Goal: Find contact information: Obtain details needed to contact an individual or organization

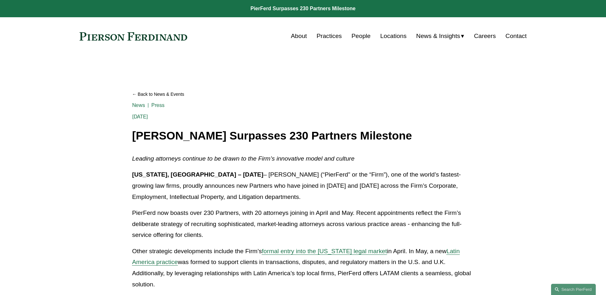
scroll to position [288, 0]
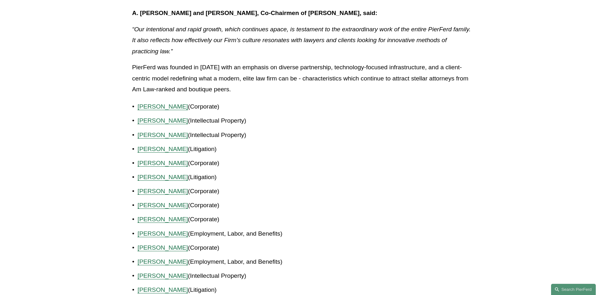
click at [316, 163] on p "[PERSON_NAME] (Corporate)" at bounding box center [306, 163] width 337 height 11
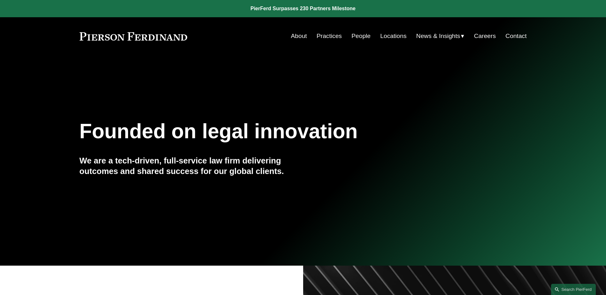
click at [358, 40] on link "People" at bounding box center [361, 36] width 19 height 12
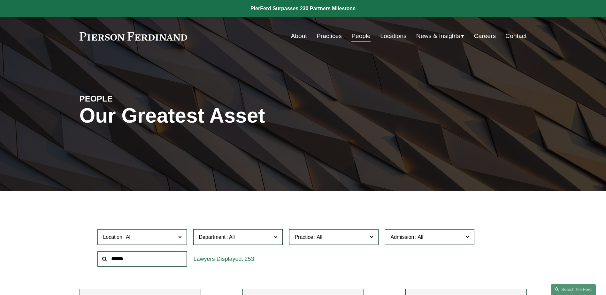
click at [156, 263] on input "text" at bounding box center [143, 260] width 90 height 16
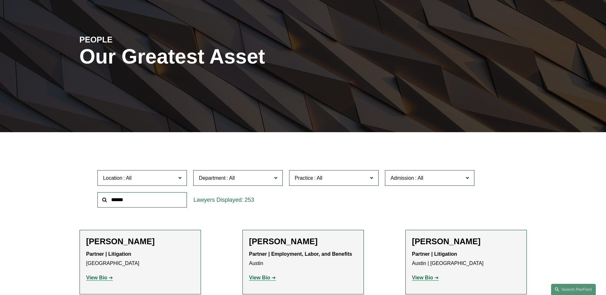
scroll to position [64, 0]
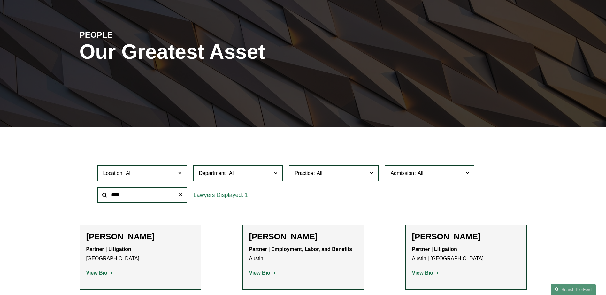
type input "****"
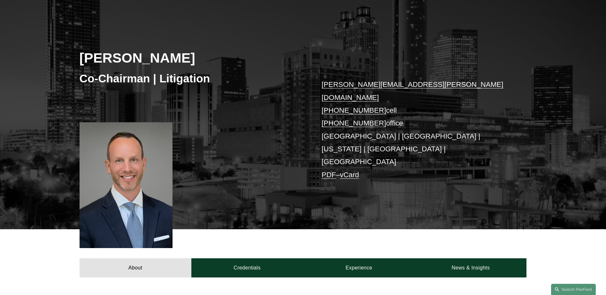
scroll to position [64, 0]
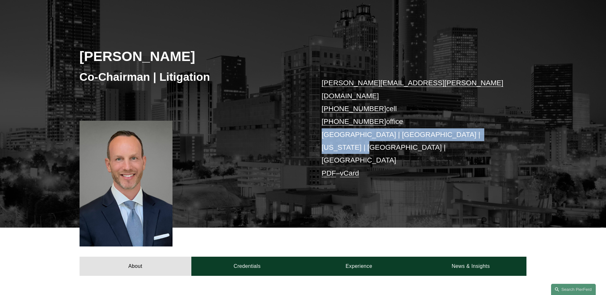
drag, startPoint x: 324, startPoint y: 120, endPoint x: 504, endPoint y: 124, distance: 180.7
click at [504, 124] on p "joel.ferdinand@pierferd.com +1.404.640.6952 cell +1.770.759.2254 office Atlanta…" at bounding box center [415, 128] width 186 height 103
copy p "[GEOGRAPHIC_DATA] | [GEOGRAPHIC_DATA] | [US_STATE] | [GEOGRAPHIC_DATA] | [GEOGR…"
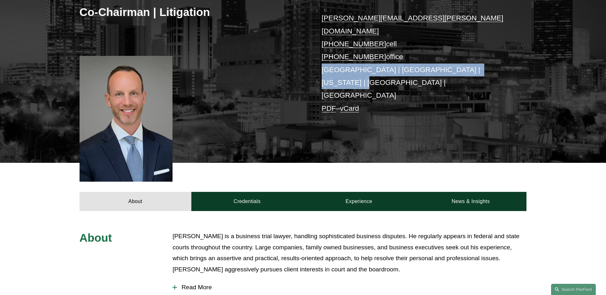
scroll to position [224, 0]
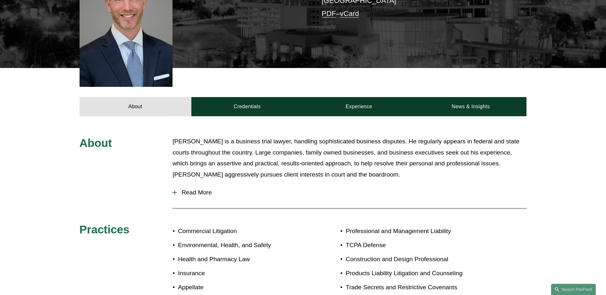
click at [173, 191] on div at bounding box center [175, 193] width 4 height 4
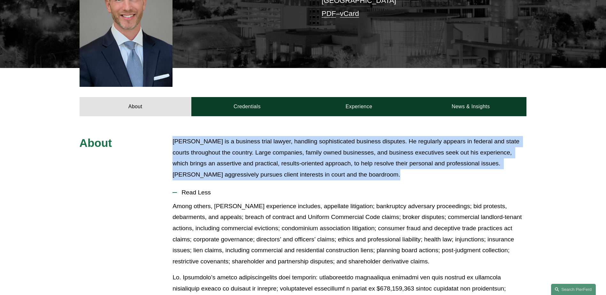
drag, startPoint x: 351, startPoint y: 140, endPoint x: 163, endPoint y: 100, distance: 191.9
copy p "Mr. Ferdinand is a business trial lawyer, handling sophisticated business dispu…"
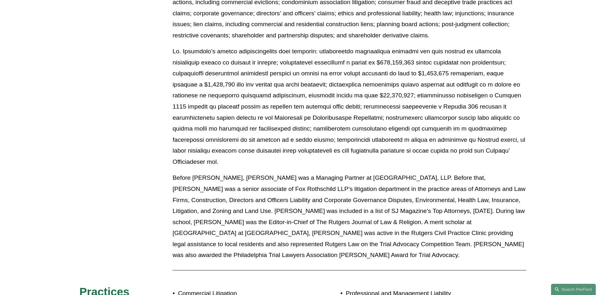
scroll to position [543, 0]
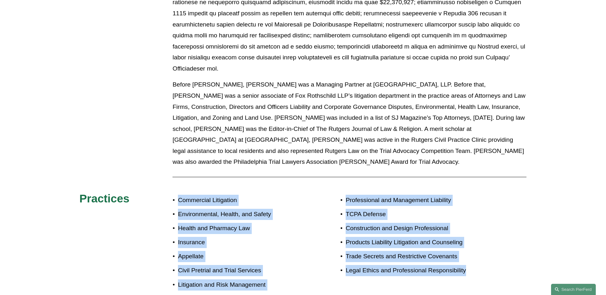
drag, startPoint x: 180, startPoint y: 165, endPoint x: 483, endPoint y: 237, distance: 311.9
click at [483, 237] on div "About Mr. Ferdinand is a business trial lawyer, handling sophisticated business…" at bounding box center [303, 57] width 606 height 481
copy div "Commercial Litigation Environmental, Health, and Safety Health and Pharmacy Law…"
click at [328, 240] on div "About Mr. Ferdinand is a business trial lawyer, handling sophisticated business…" at bounding box center [303, 57] width 606 height 481
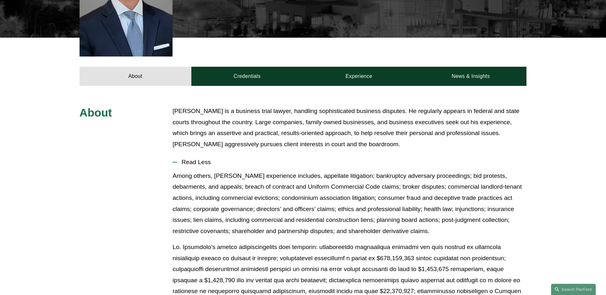
scroll to position [128, 0]
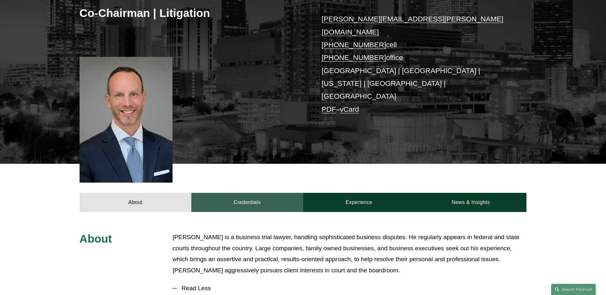
click at [249, 193] on link "Credentials" at bounding box center [247, 202] width 112 height 19
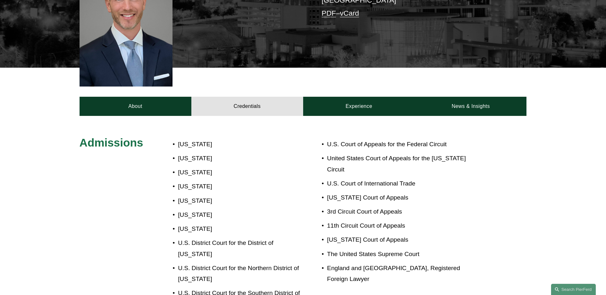
scroll to position [224, 0]
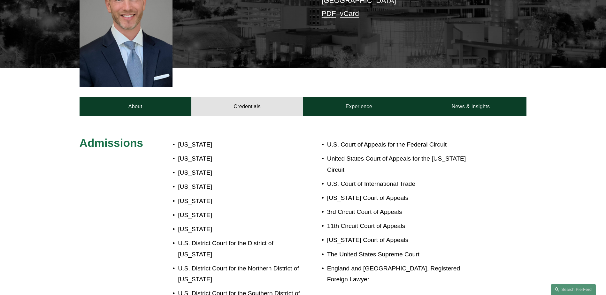
click at [380, 263] on p "England and Wales, Registered Foreign Lawyer" at bounding box center [399, 274] width 144 height 22
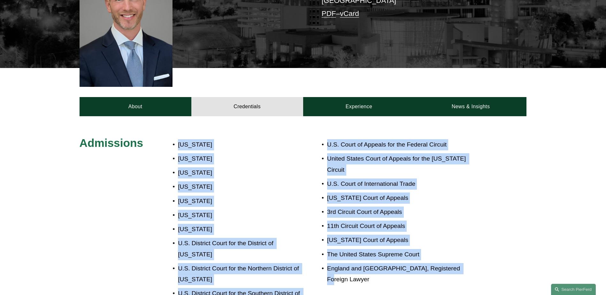
drag, startPoint x: 457, startPoint y: 233, endPoint x: 154, endPoint y: 115, distance: 324.9
copy div "Georgia New Jersey New Mexico New York Pennsylvania Texas District of Columbia …"
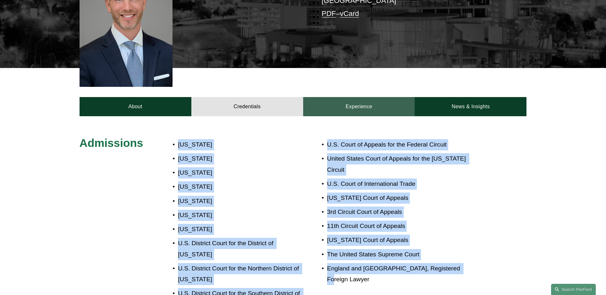
click at [353, 97] on link "Experience" at bounding box center [359, 106] width 112 height 19
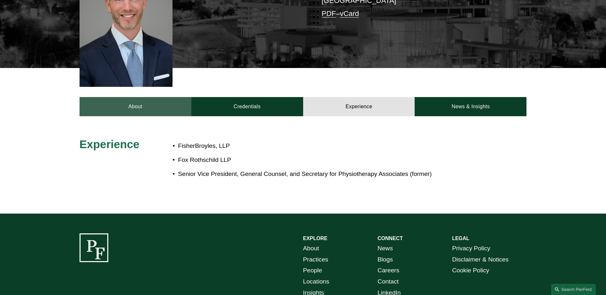
click at [159, 97] on link "About" at bounding box center [136, 106] width 112 height 19
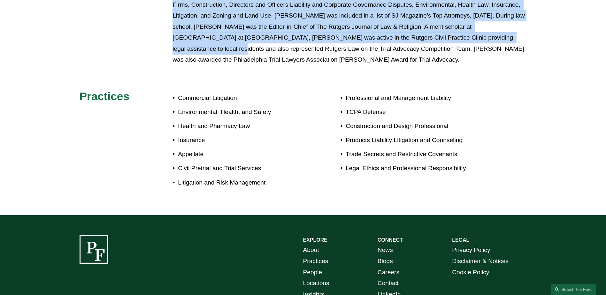
scroll to position [629, 0]
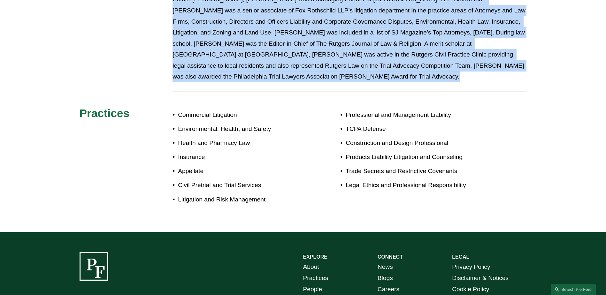
drag, startPoint x: 174, startPoint y: 105, endPoint x: 385, endPoint y: 56, distance: 216.2
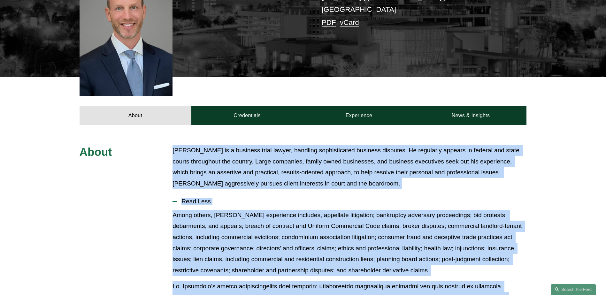
scroll to position [181, 0]
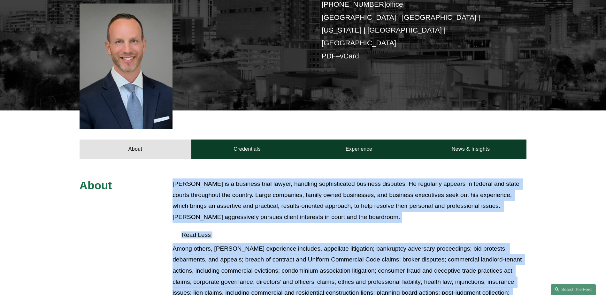
click at [313, 179] on p "Mr. Ferdinand is a business trial lawyer, handling sophisticated business dispu…" at bounding box center [350, 201] width 354 height 44
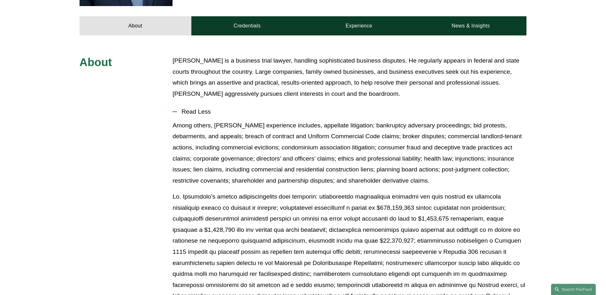
scroll to position [309, 0]
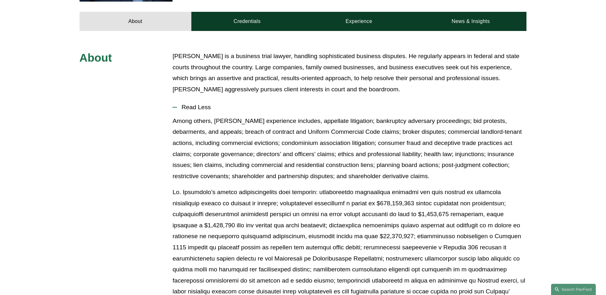
click at [254, 268] on p at bounding box center [350, 247] width 354 height 121
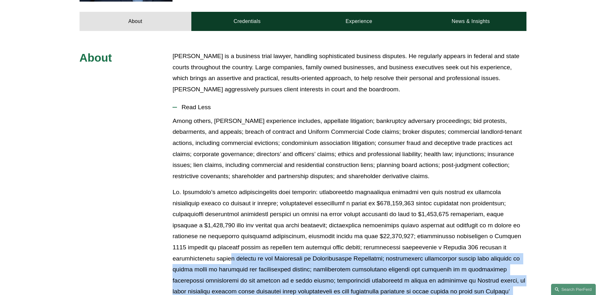
drag, startPoint x: 254, startPoint y: 268, endPoint x: 225, endPoint y: 225, distance: 51.6
click at [225, 225] on p at bounding box center [350, 247] width 354 height 121
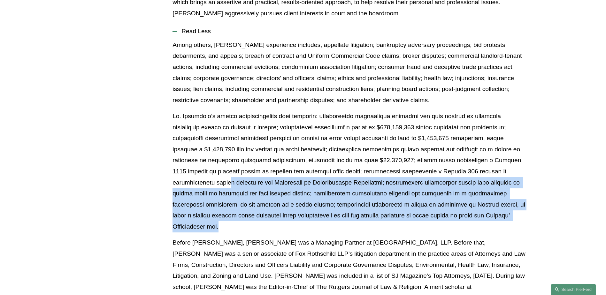
scroll to position [231, 0]
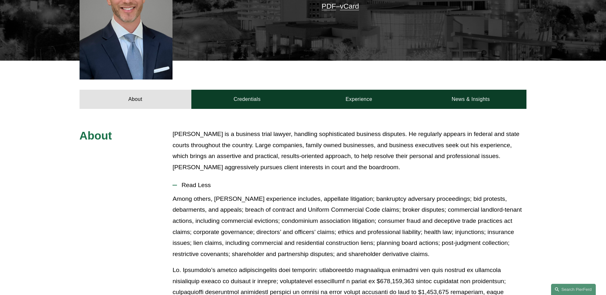
drag, startPoint x: 293, startPoint y: 264, endPoint x: 172, endPoint y: 96, distance: 207.0
copy div "Mr. Ferdinand is a business trial lawyer, handling sophisticated business dispu…"
